Goal: Obtain resource: Download file/media

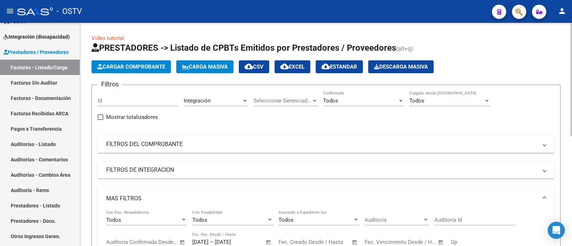
scroll to position [215, 0]
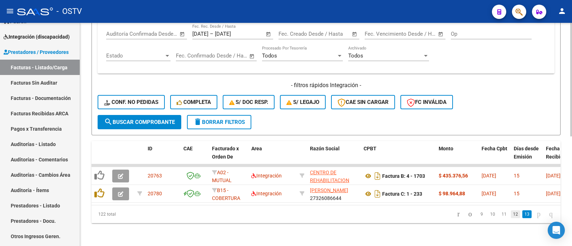
click at [511, 215] on link "12" at bounding box center [515, 215] width 9 height 8
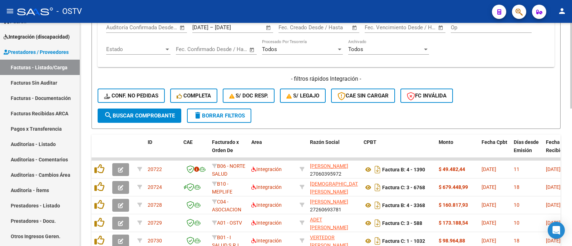
scroll to position [260, 0]
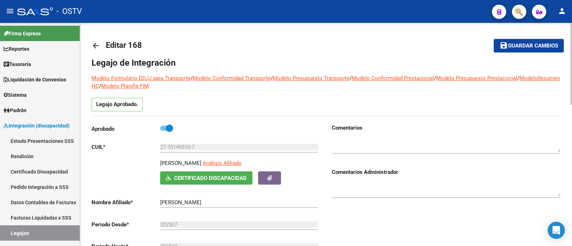
scroll to position [89, 0]
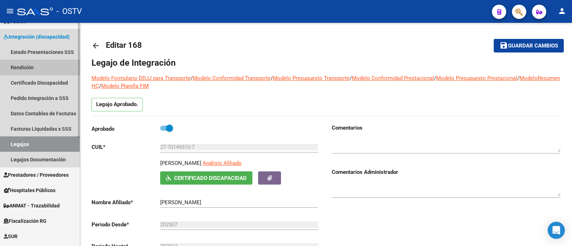
click at [29, 64] on link "Rendición" at bounding box center [40, 67] width 80 height 15
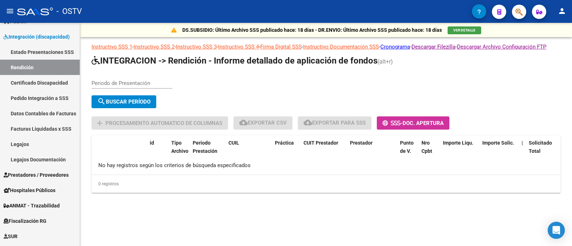
click at [141, 87] on input "Periodo de Presentación" at bounding box center [132, 83] width 81 height 6
type input "202504"
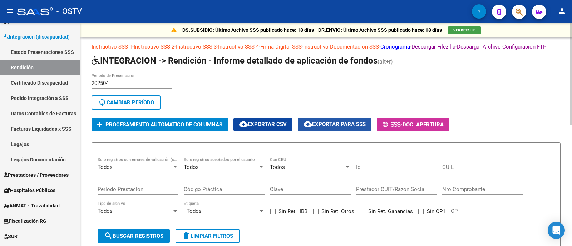
click at [349, 128] on span "cloud_download Exportar para SSS" at bounding box center [335, 124] width 62 height 6
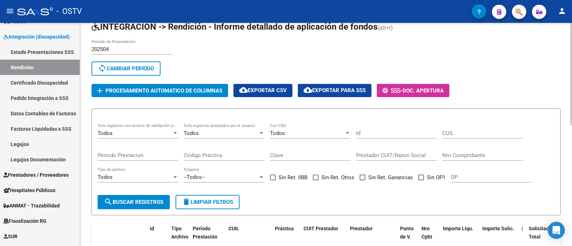
scroll to position [44, 0]
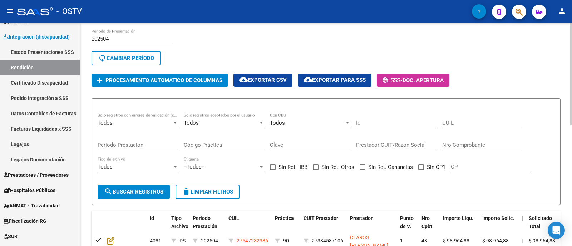
click at [338, 83] on span "cloud_download Exportar para SSS" at bounding box center [335, 80] width 62 height 6
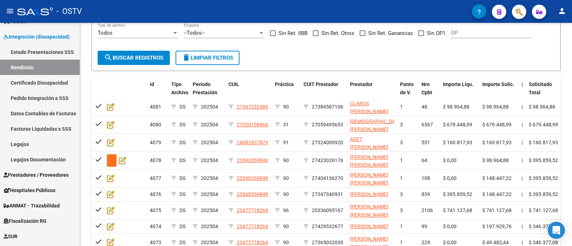
scroll to position [0, 0]
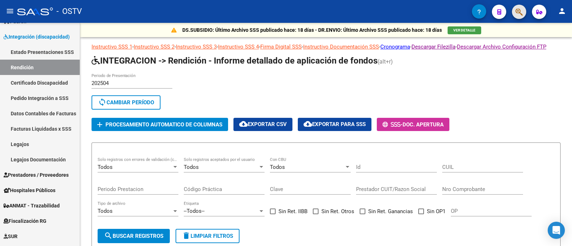
click at [515, 9] on button "button" at bounding box center [519, 12] width 14 height 14
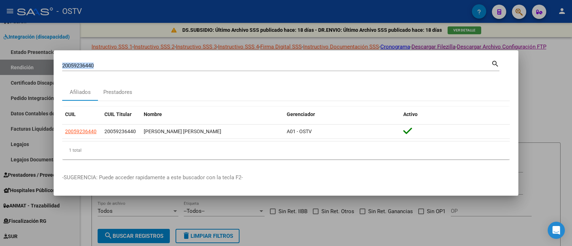
drag, startPoint x: 181, startPoint y: 61, endPoint x: 82, endPoint y: 73, distance: 99.5
click at [82, 73] on div "20059236440 Buscar (apellido, dni, cuil, [PERSON_NAME], cuit, obra social) sear…" at bounding box center [280, 68] width 437 height 19
click at [107, 64] on input "20059236440" at bounding box center [276, 66] width 429 height 6
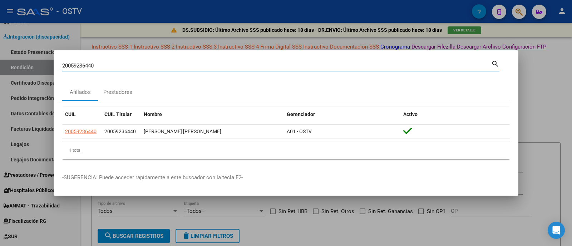
drag, startPoint x: 101, startPoint y: 65, endPoint x: 38, endPoint y: 71, distance: 63.2
click at [38, 71] on div "20059236440 Buscar (apellido, dni, cuil, nro traspaso, cuit, obra social) searc…" at bounding box center [286, 123] width 572 height 246
paste input "560686235"
type input "20560686235"
click at [32, 139] on div at bounding box center [286, 123] width 572 height 246
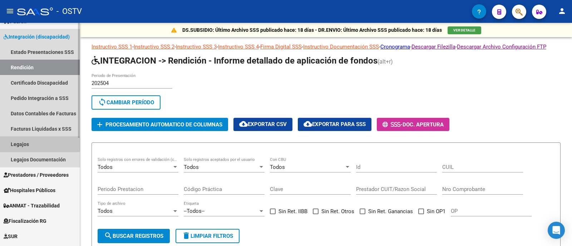
click at [31, 144] on link "Legajos" at bounding box center [40, 144] width 80 height 15
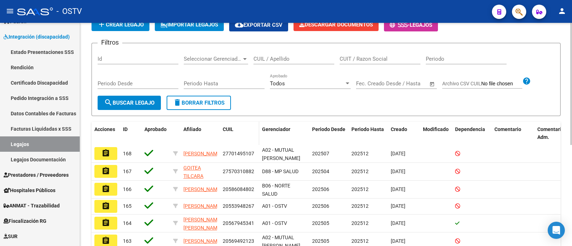
scroll to position [44, 0]
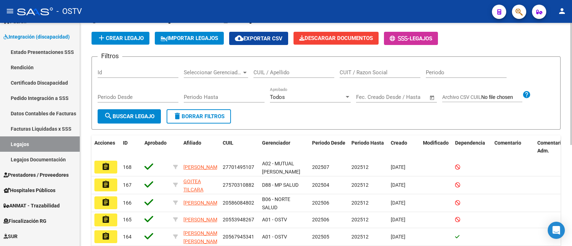
click at [321, 71] on input "CUIL / Apellido" at bounding box center [294, 72] width 81 height 6
paste input "20560686235"
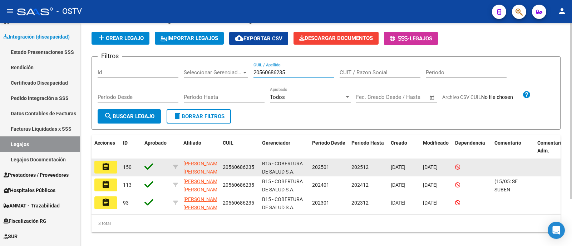
type input "20560686235"
click at [108, 166] on mat-icon "assignment" at bounding box center [106, 167] width 9 height 9
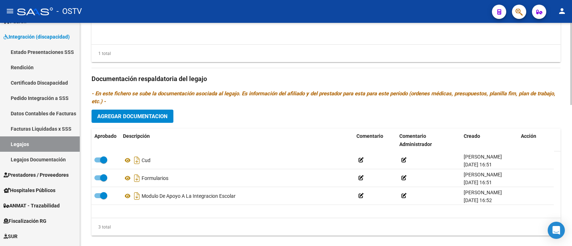
scroll to position [384, 0]
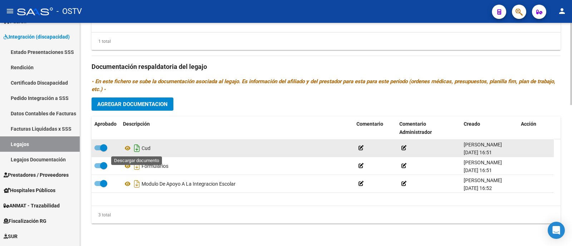
click at [137, 150] on icon "Descargar documento" at bounding box center [136, 148] width 9 height 11
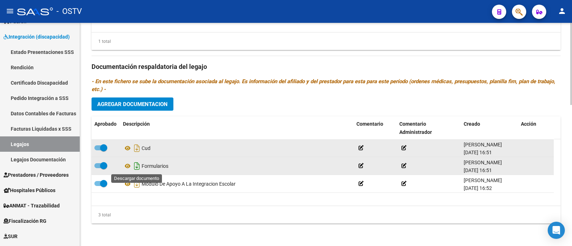
click at [136, 165] on icon "Descargar documento" at bounding box center [136, 166] width 9 height 11
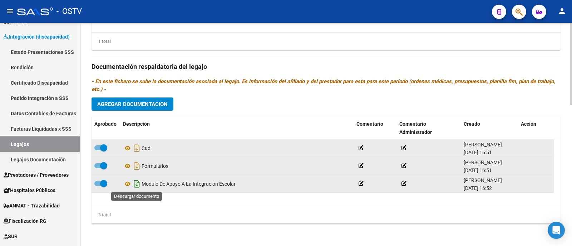
click at [137, 186] on icon "Descargar documento" at bounding box center [136, 183] width 9 height 11
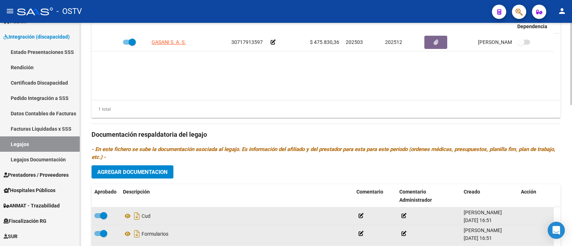
scroll to position [339, 0]
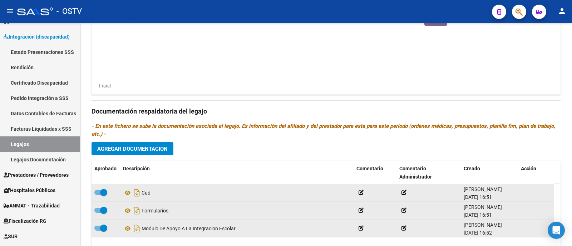
click at [519, 18] on span "button" at bounding box center [519, 12] width 7 height 15
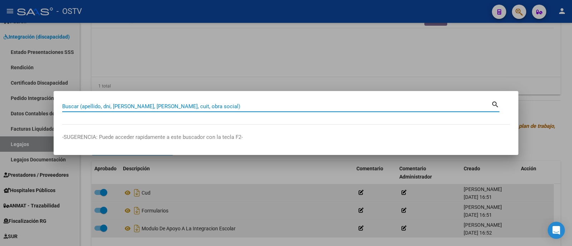
paste input "20568013728"
type input "20568013728"
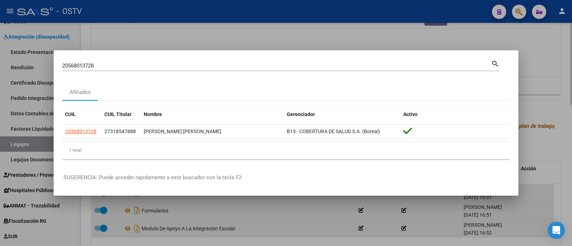
click at [195, 37] on div at bounding box center [286, 123] width 572 height 246
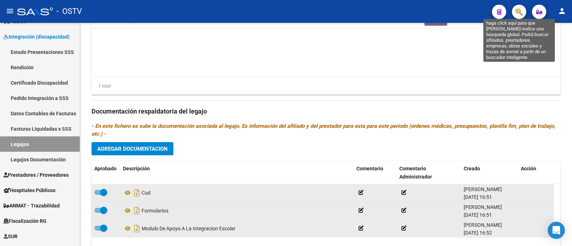
click at [521, 11] on icon "button" at bounding box center [519, 12] width 7 height 8
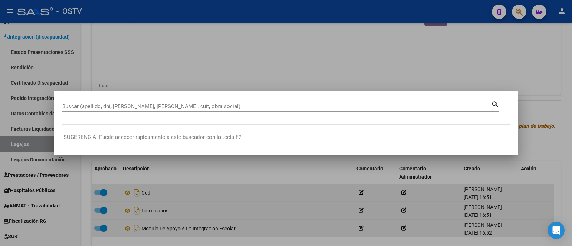
click at [179, 76] on div at bounding box center [286, 123] width 572 height 246
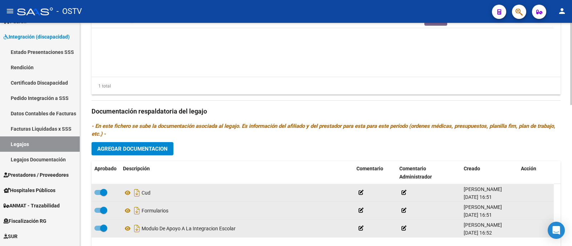
scroll to position [205, 0]
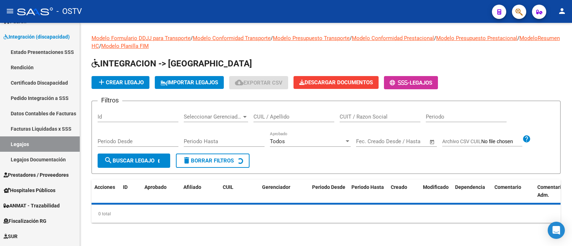
click at [314, 118] on input "CUIL / Apellido" at bounding box center [294, 117] width 81 height 6
paste input "20568013728"
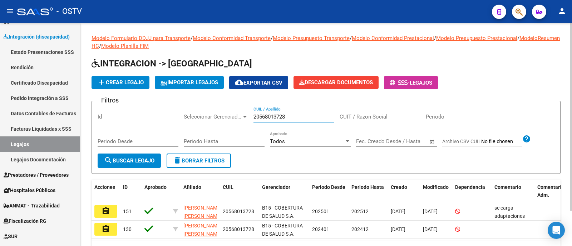
scroll to position [42, 0]
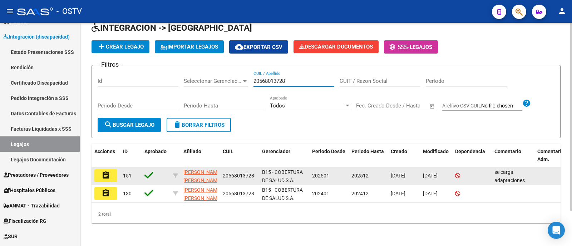
type input "20568013728"
click at [110, 171] on mat-icon "assignment" at bounding box center [106, 175] width 9 height 9
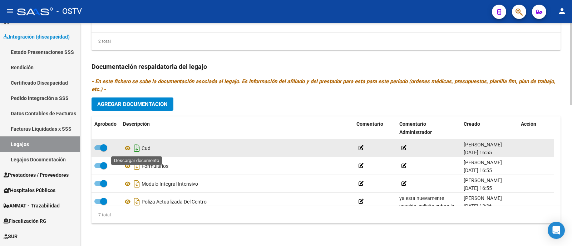
click at [136, 148] on icon "Descargar documento" at bounding box center [136, 148] width 9 height 11
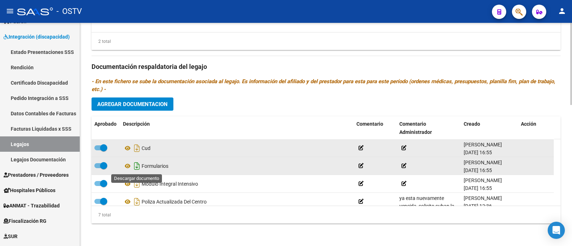
click at [137, 167] on icon "Descargar documento" at bounding box center [136, 166] width 9 height 11
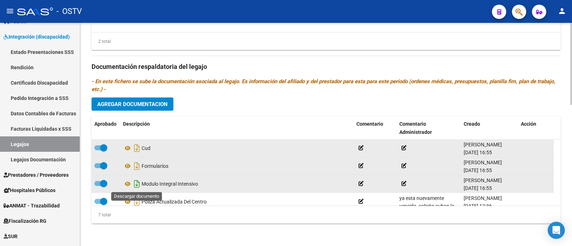
click at [138, 185] on icon "Descargar documento" at bounding box center [136, 183] width 9 height 11
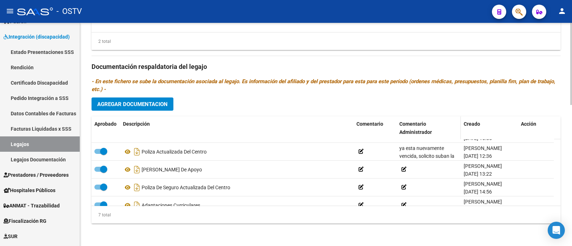
scroll to position [50, 0]
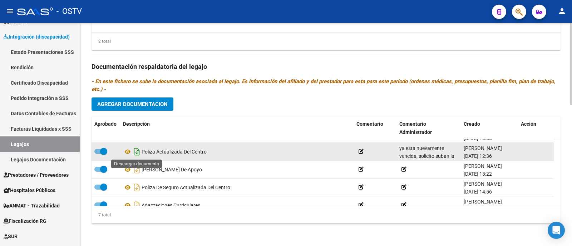
click at [138, 150] on icon "Descargar documento" at bounding box center [136, 151] width 9 height 11
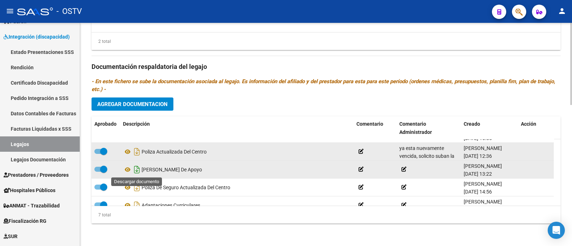
click at [137, 170] on icon "Descargar documento" at bounding box center [136, 169] width 9 height 11
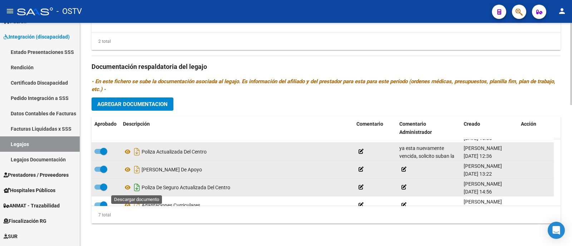
click at [136, 189] on icon "Descargar documento" at bounding box center [136, 187] width 9 height 11
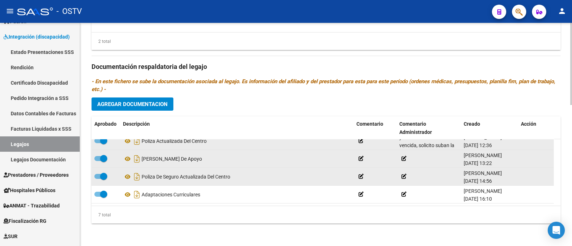
scroll to position [68, 0]
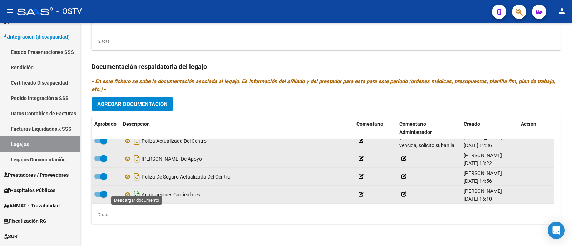
click at [136, 189] on icon "Descargar documento" at bounding box center [136, 194] width 9 height 11
click at [525, 15] on button "button" at bounding box center [519, 12] width 14 height 14
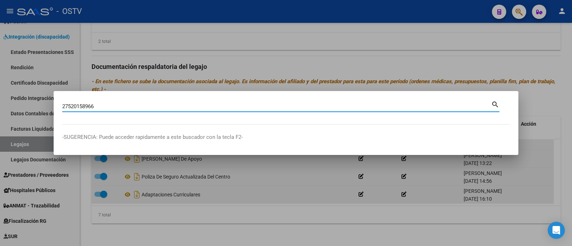
type input "27520158966"
